Goal: Task Accomplishment & Management: Manage account settings

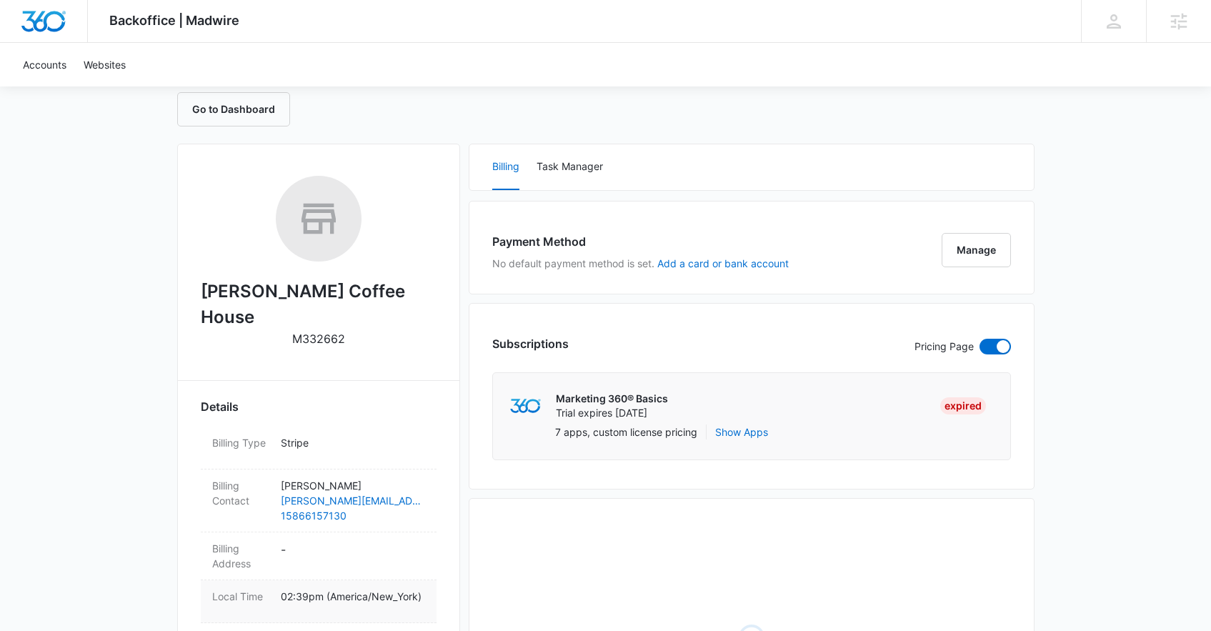
scroll to position [229, 0]
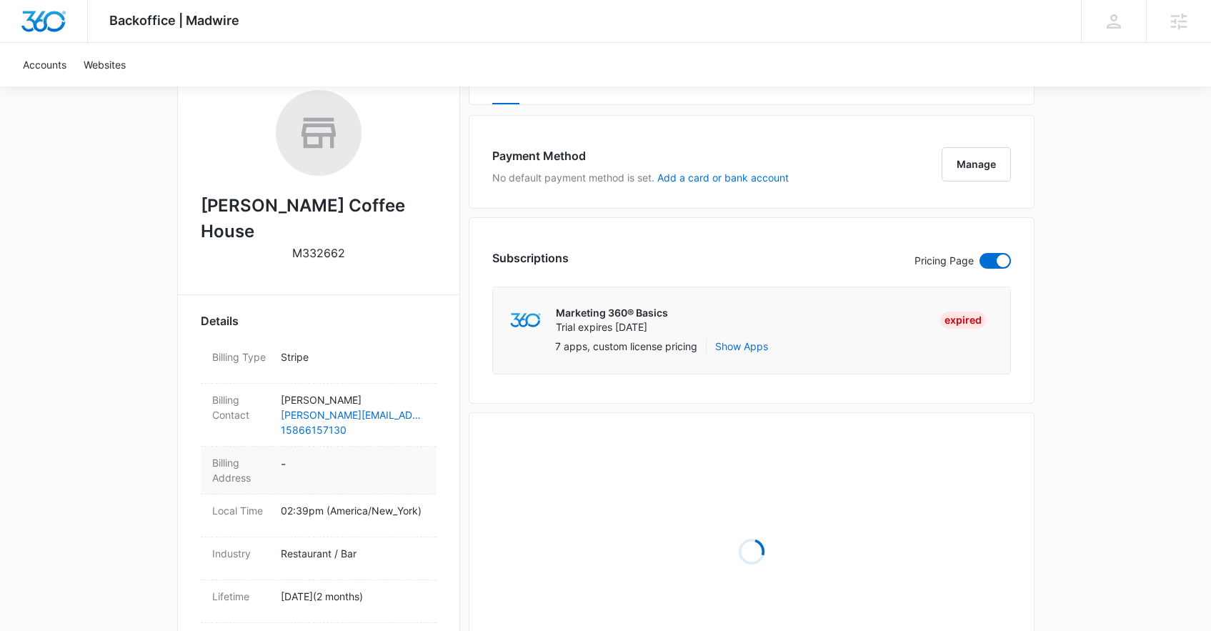
click at [361, 455] on dd "-" at bounding box center [353, 470] width 144 height 30
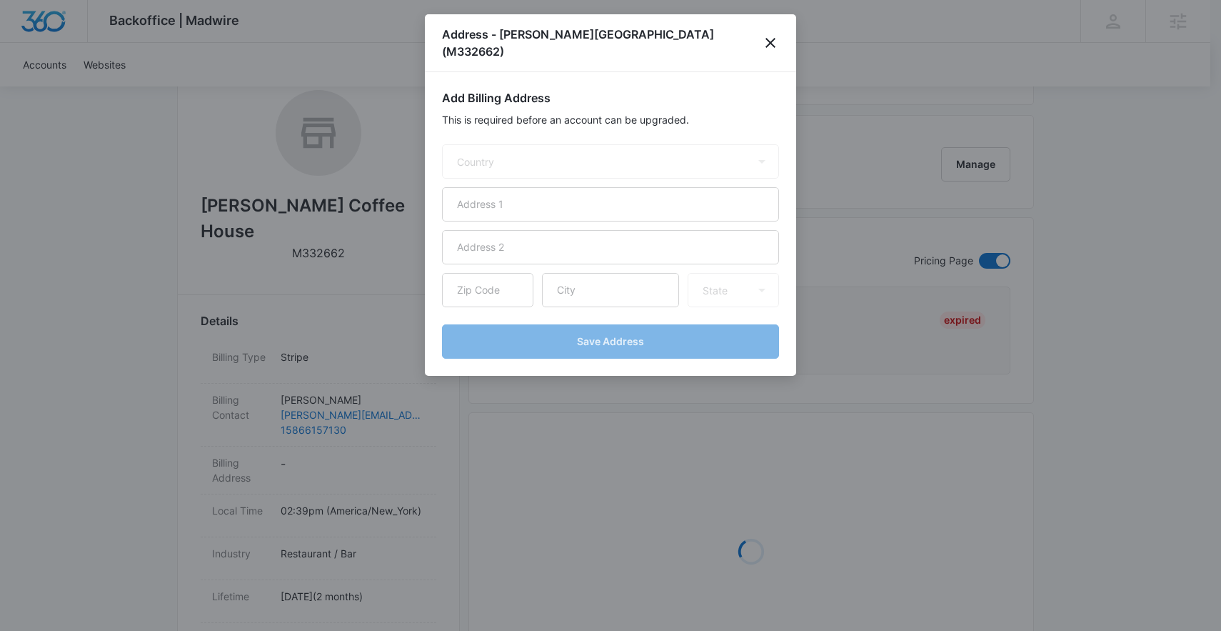
select select "US"
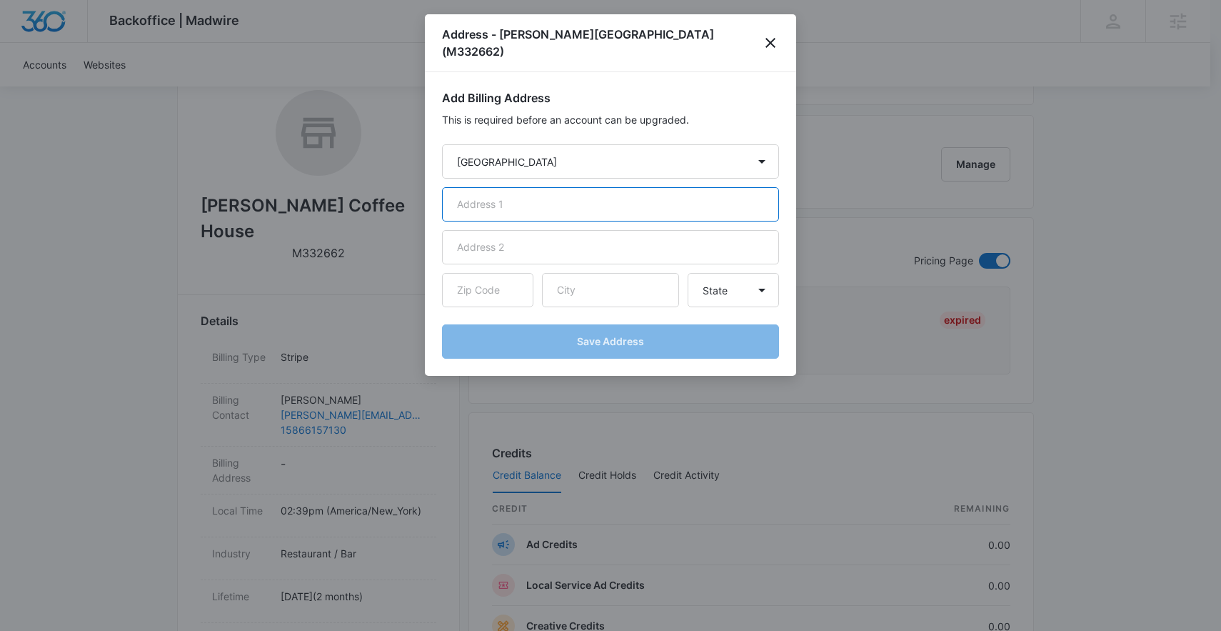
paste input "38567 Riverside Drive"
type input "38567 Riverside Drive"
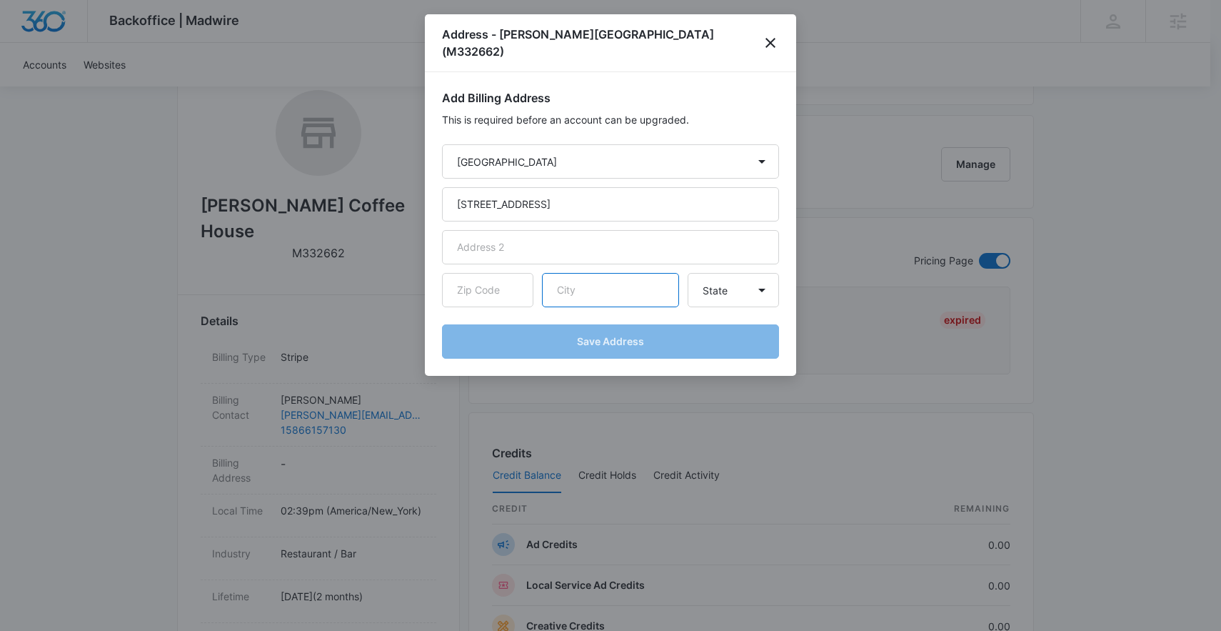
paste input "Clinton Township"
type input "Clinton Township"
click at [736, 278] on select "State Alaska Alabama Arkansas American Samoa Arizona California Colorado Connec…" at bounding box center [733, 290] width 91 height 34
select select "MI"
click at [688, 273] on select "State Alaska Alabama Arkansas American Samoa Arizona California Colorado Connec…" at bounding box center [733, 290] width 91 height 34
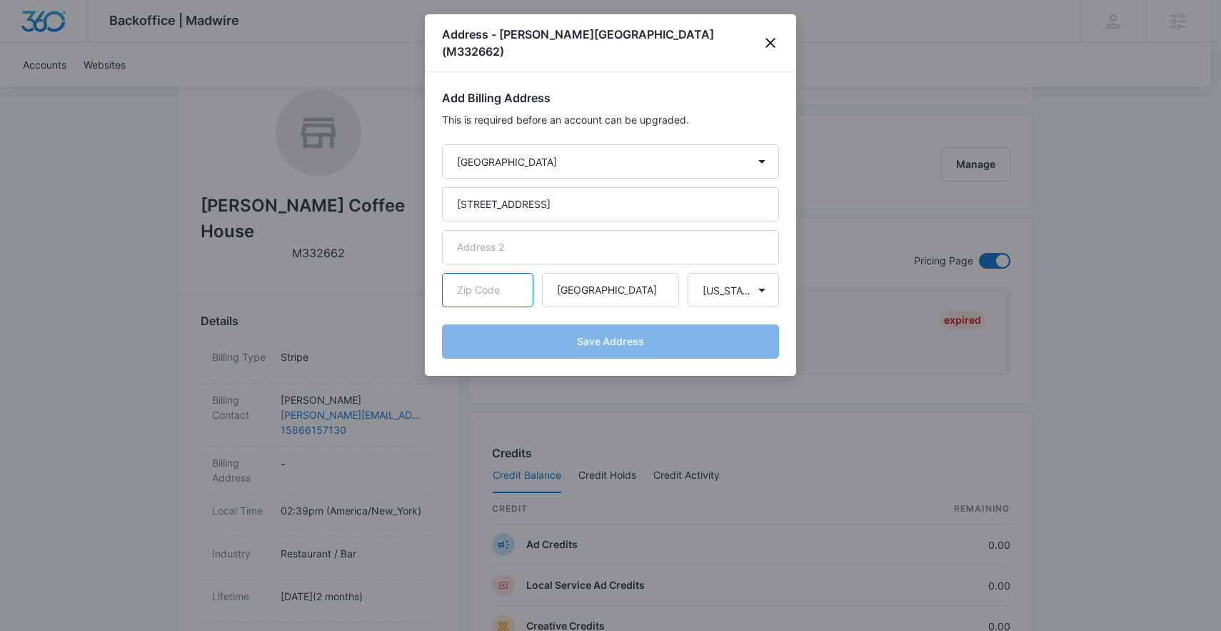
click at [480, 273] on input "text" at bounding box center [487, 290] width 91 height 34
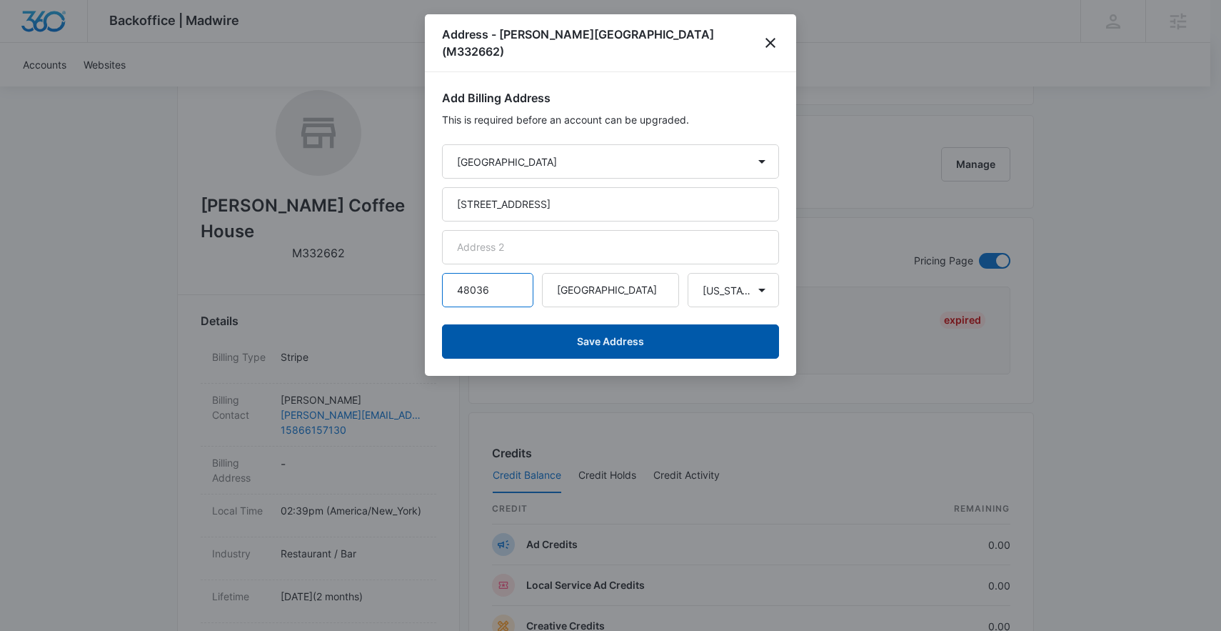
type input "48036"
click at [618, 325] on button "Save Address" at bounding box center [610, 341] width 337 height 34
